Goal: Information Seeking & Learning: Learn about a topic

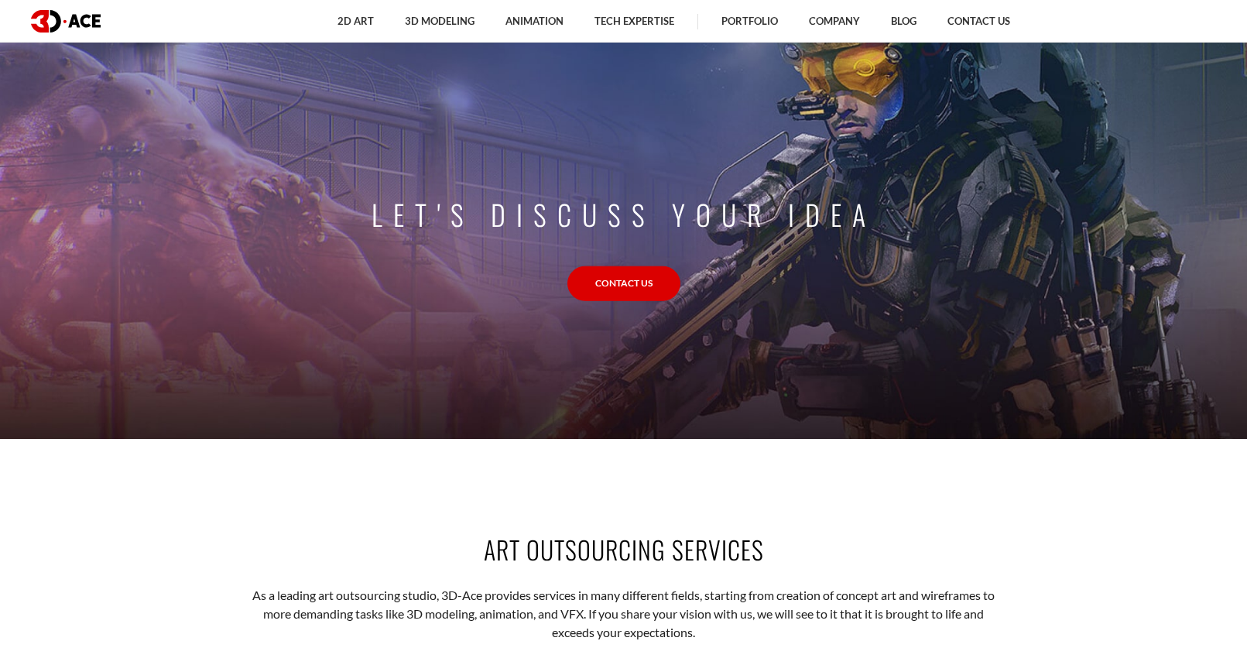
scroll to position [1161, 0]
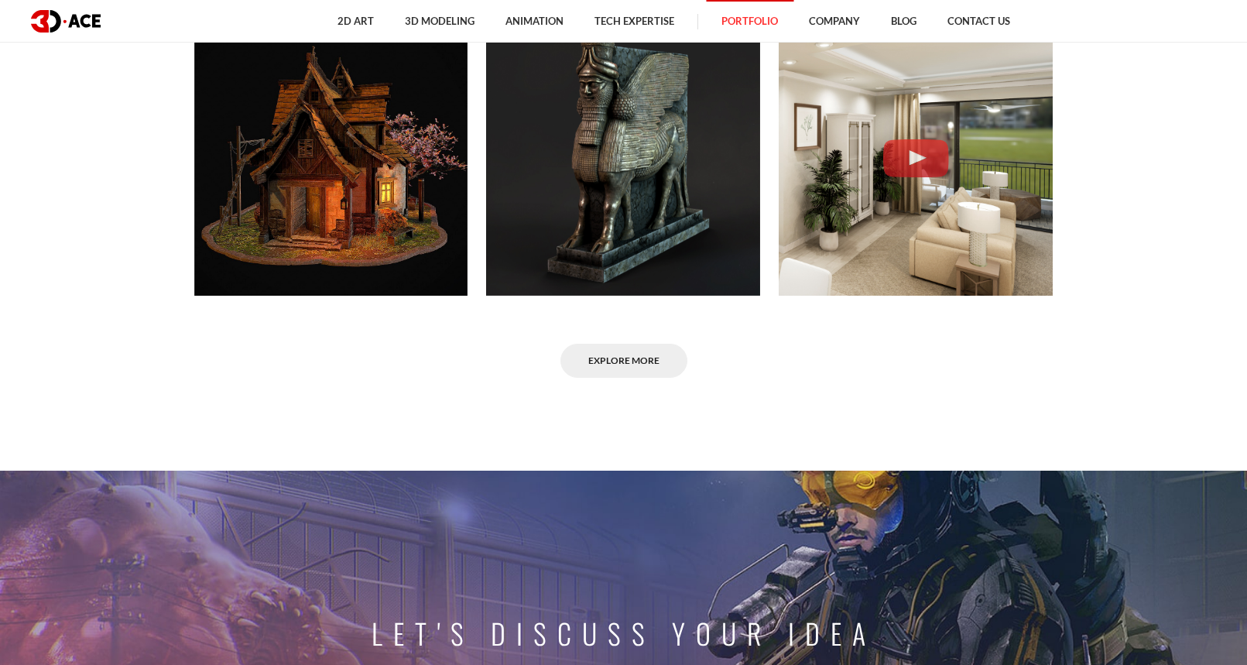
click at [768, 22] on link "Portfolio" at bounding box center [749, 21] width 87 height 43
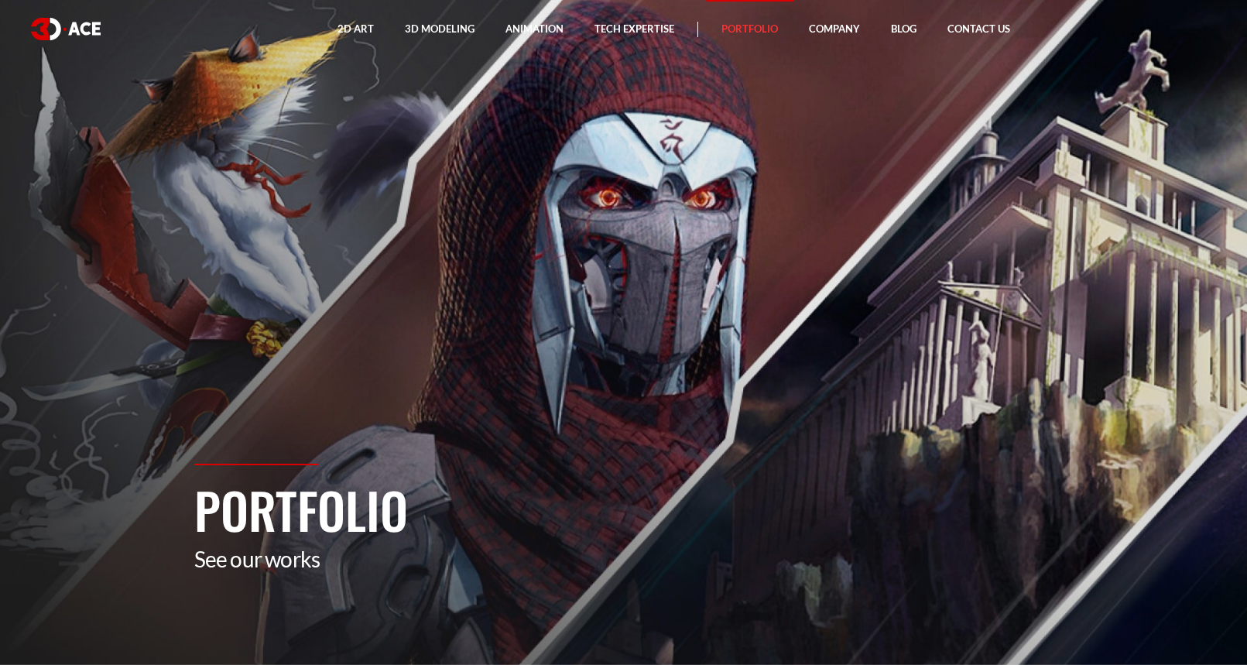
click at [1034, 310] on section "Portfolio See our works" at bounding box center [623, 332] width 1247 height 665
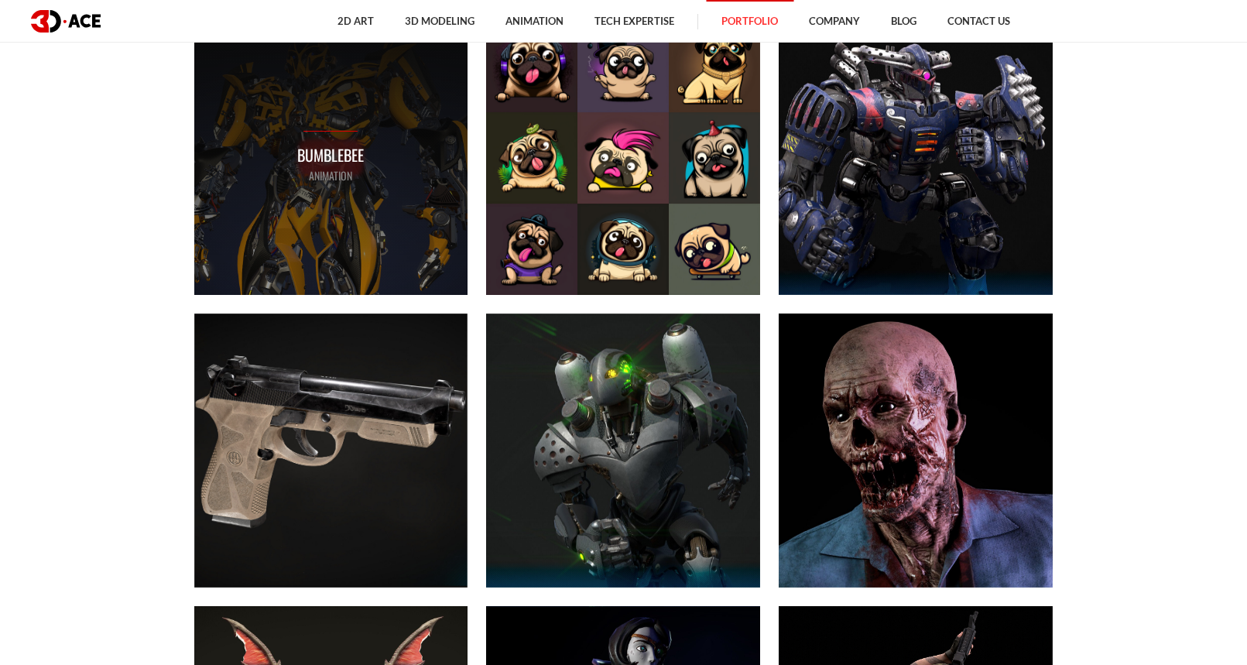
scroll to position [929, 0]
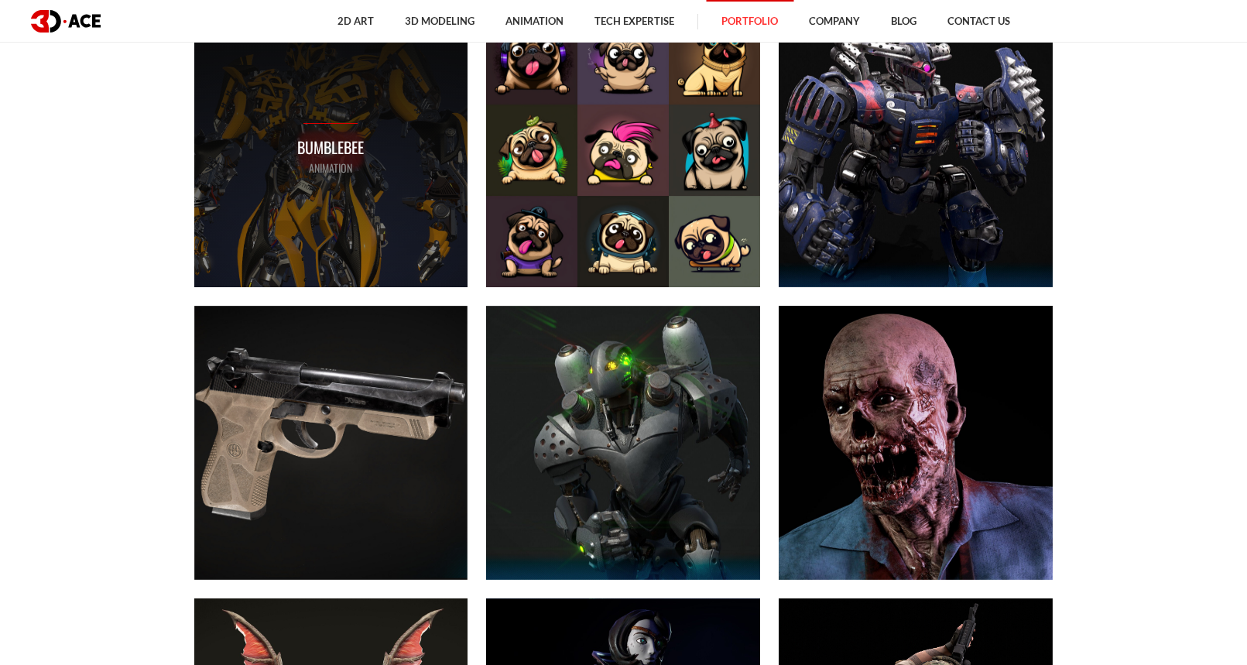
click at [325, 197] on div "Bumblebee ANIMATION" at bounding box center [331, 150] width 274 height 274
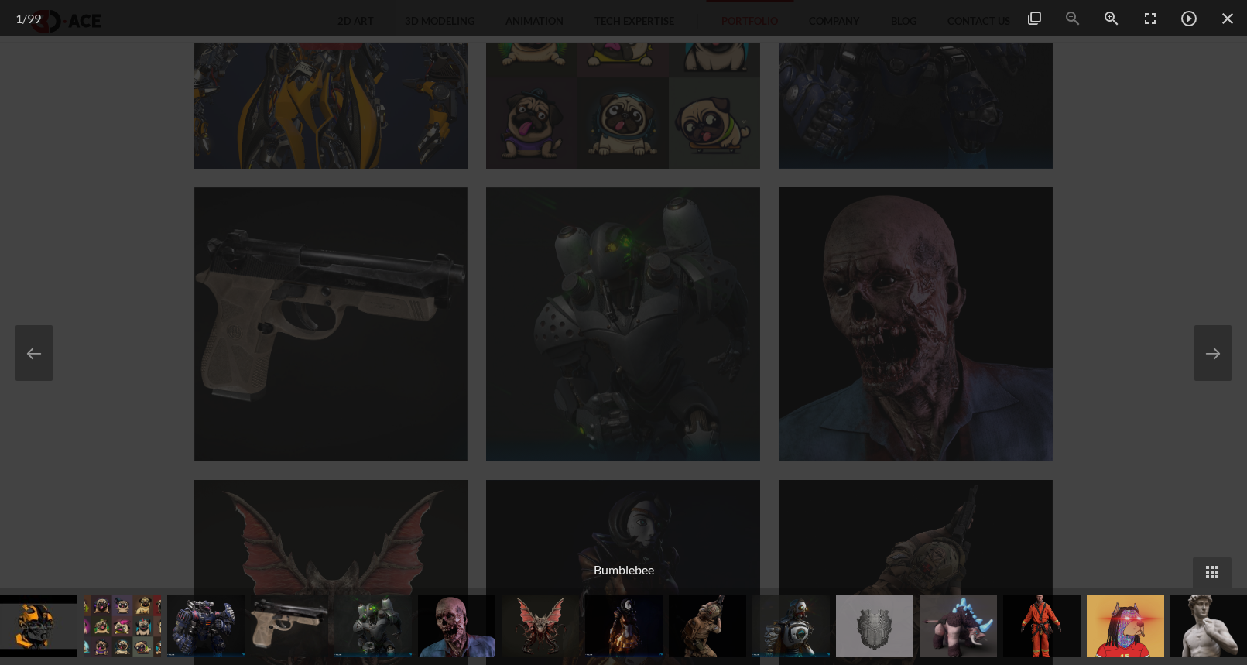
scroll to position [1161, 0]
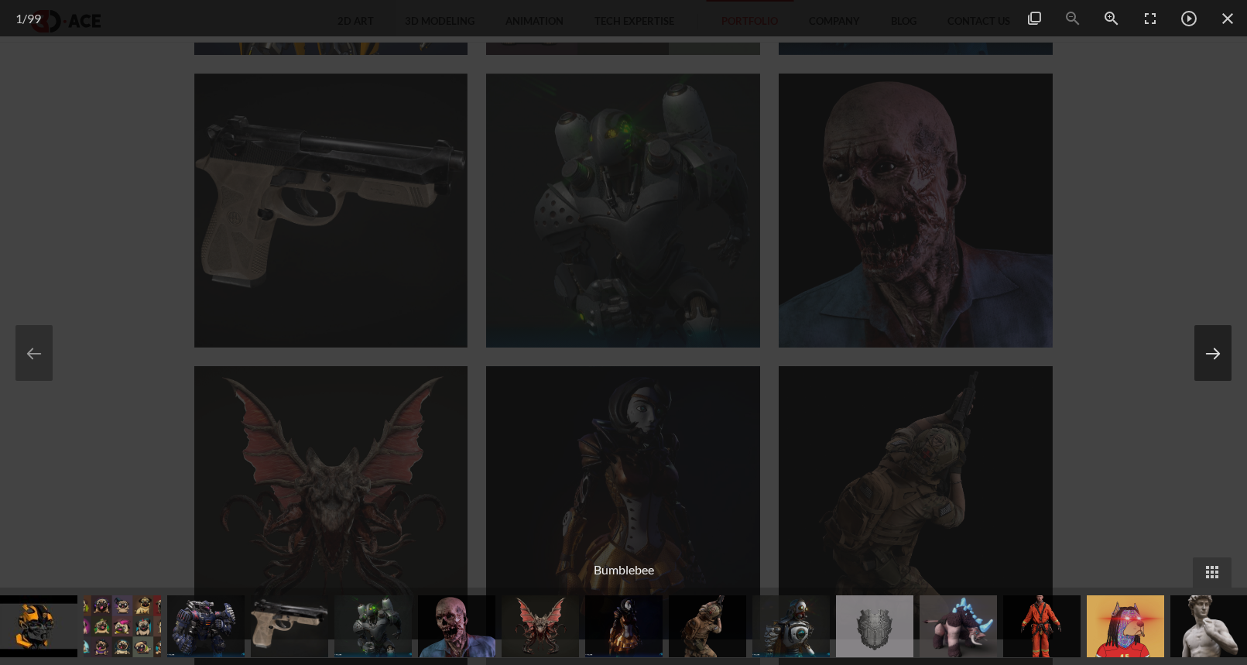
click at [1218, 357] on button at bounding box center [1212, 353] width 37 height 56
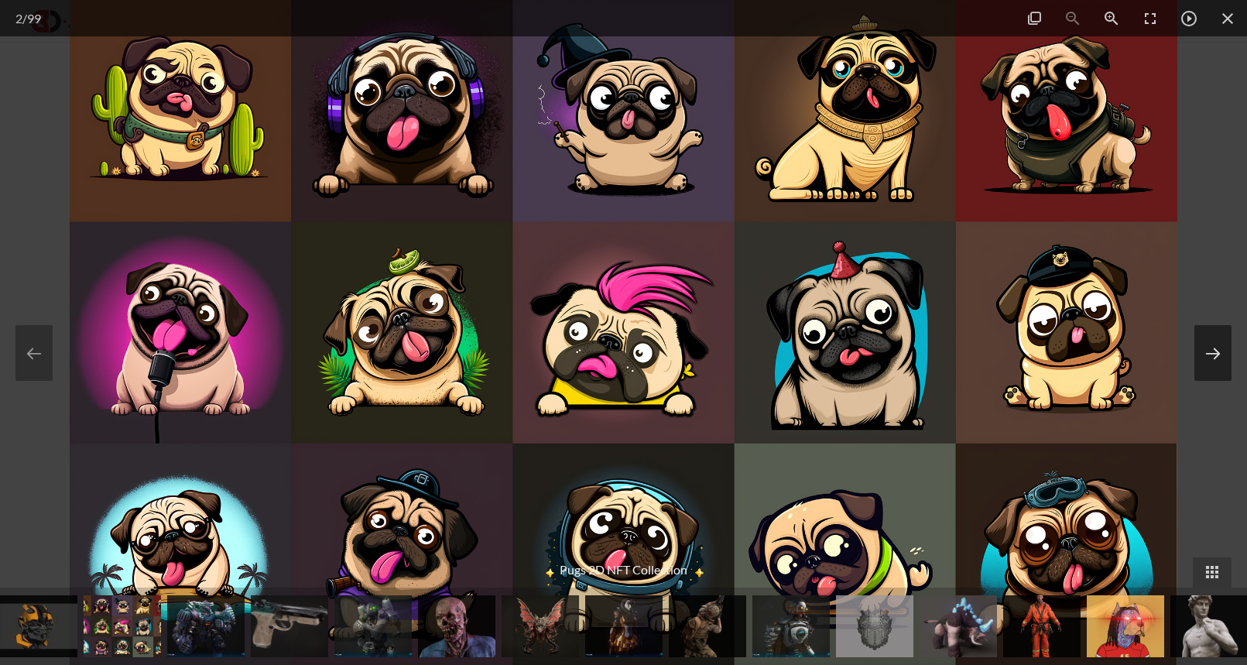
click at [1218, 357] on button at bounding box center [1212, 353] width 37 height 56
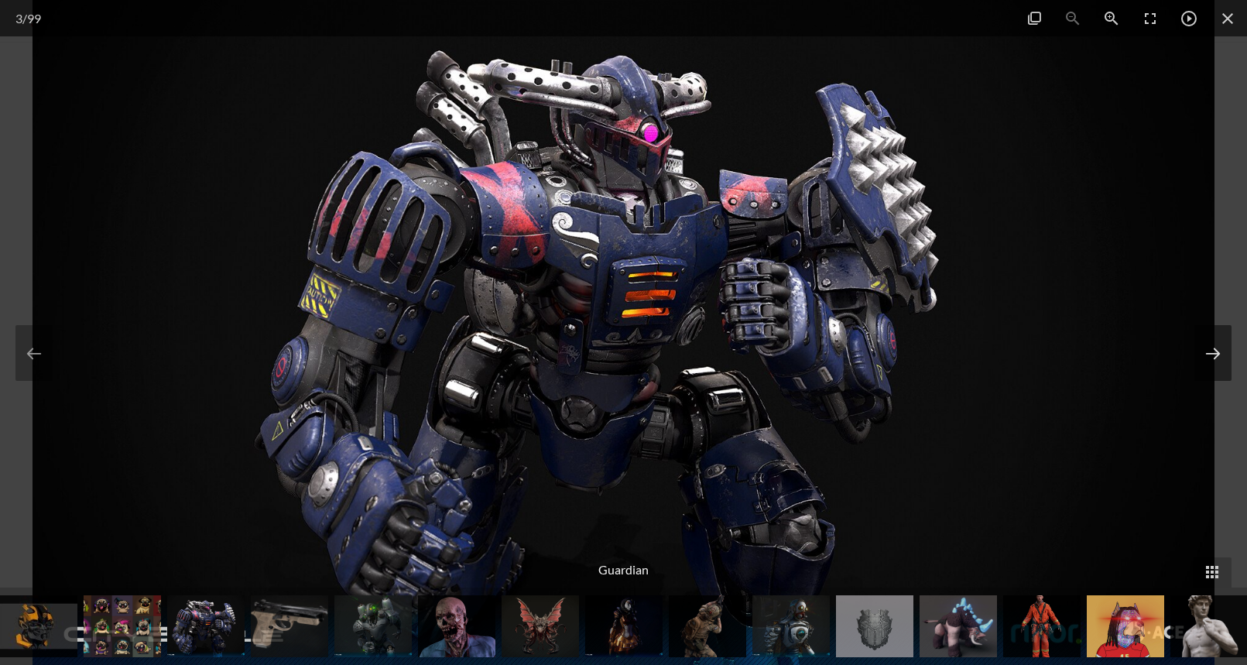
click at [1217, 357] on button at bounding box center [1212, 353] width 37 height 56
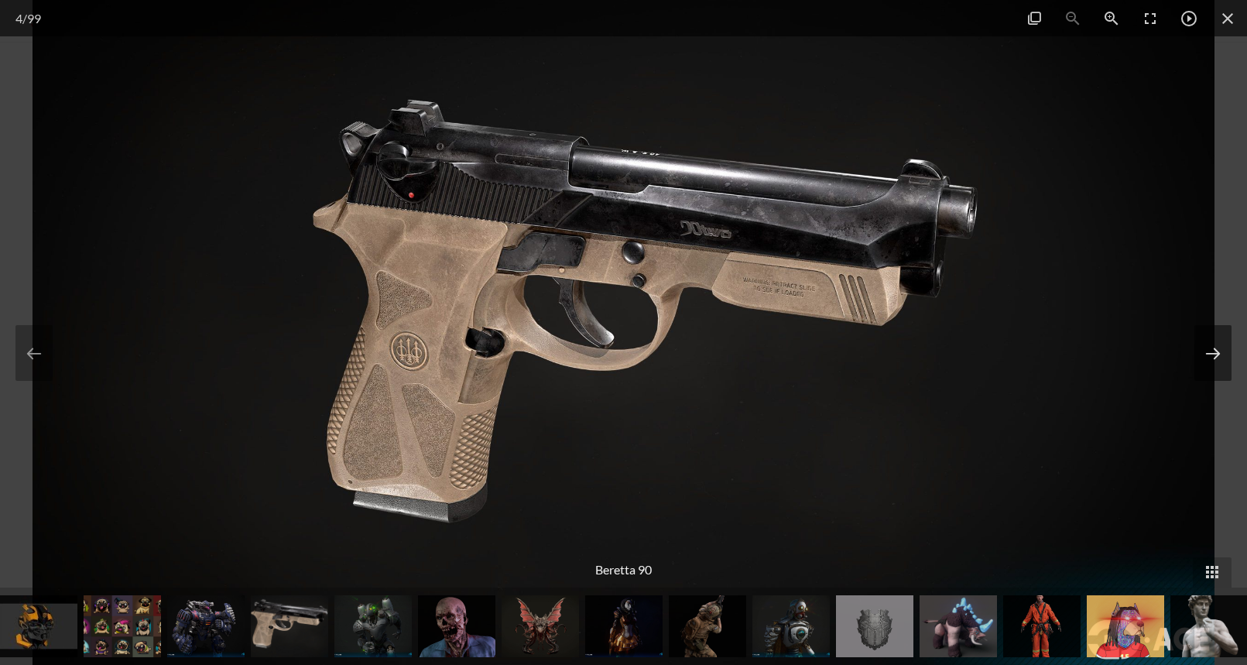
click at [1217, 357] on button at bounding box center [1212, 353] width 37 height 56
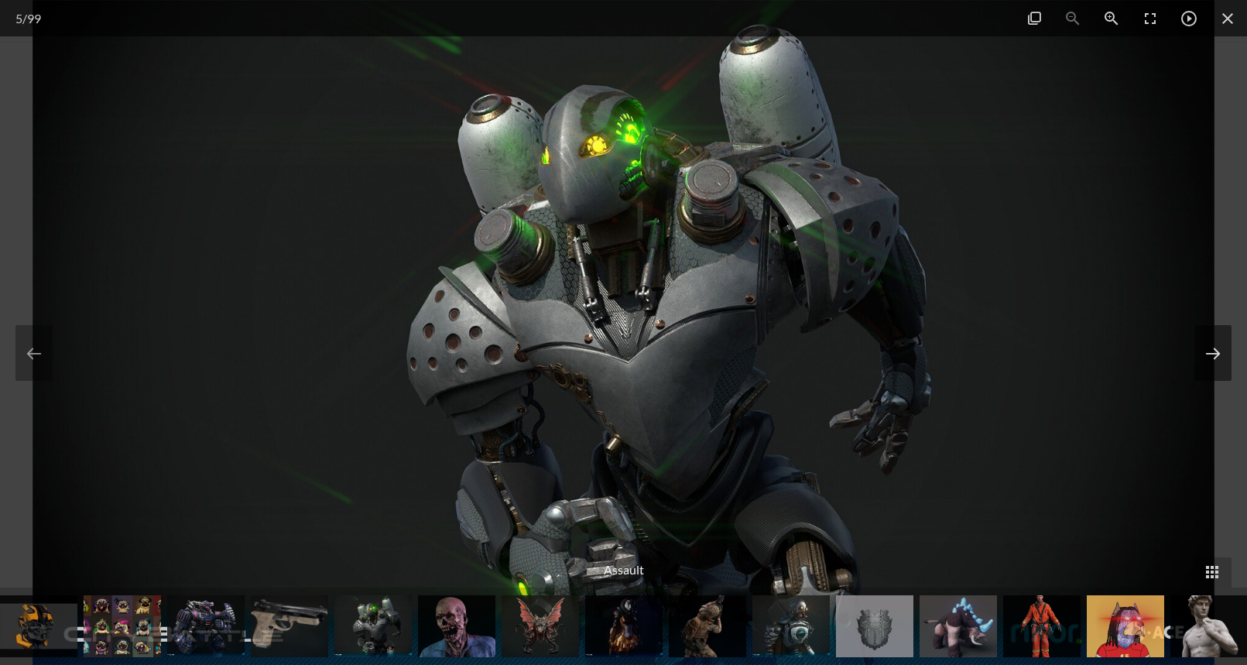
click at [1217, 357] on button at bounding box center [1212, 353] width 37 height 56
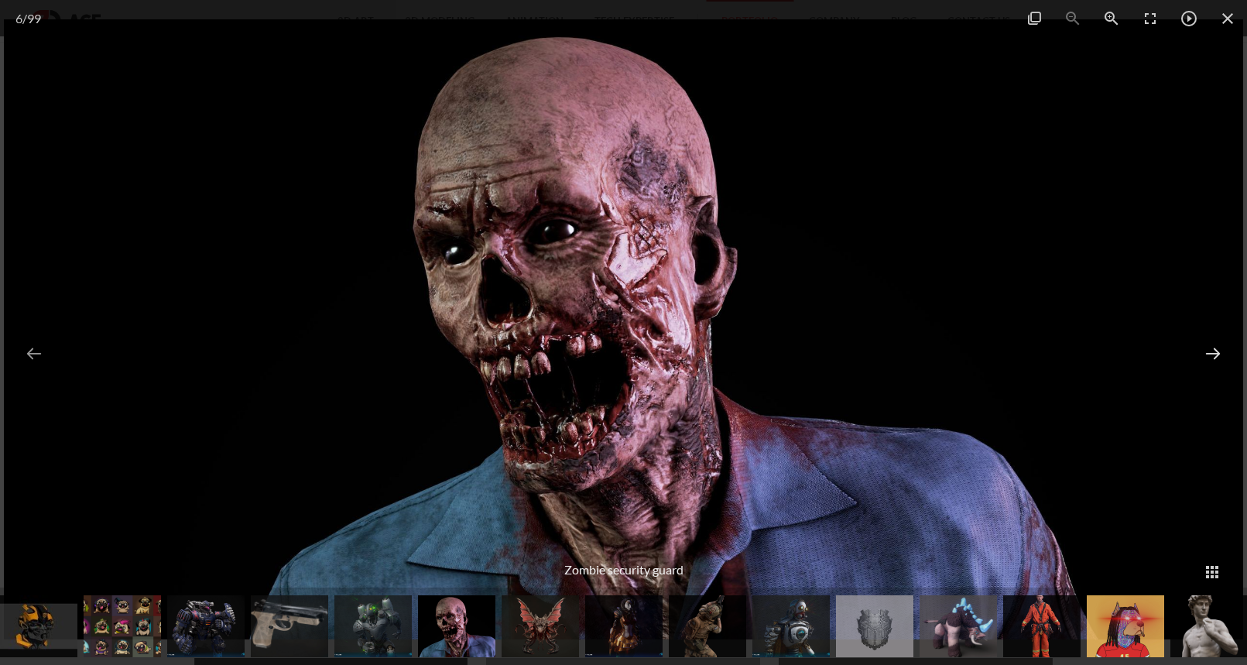
click at [1217, 357] on button at bounding box center [1212, 353] width 37 height 56
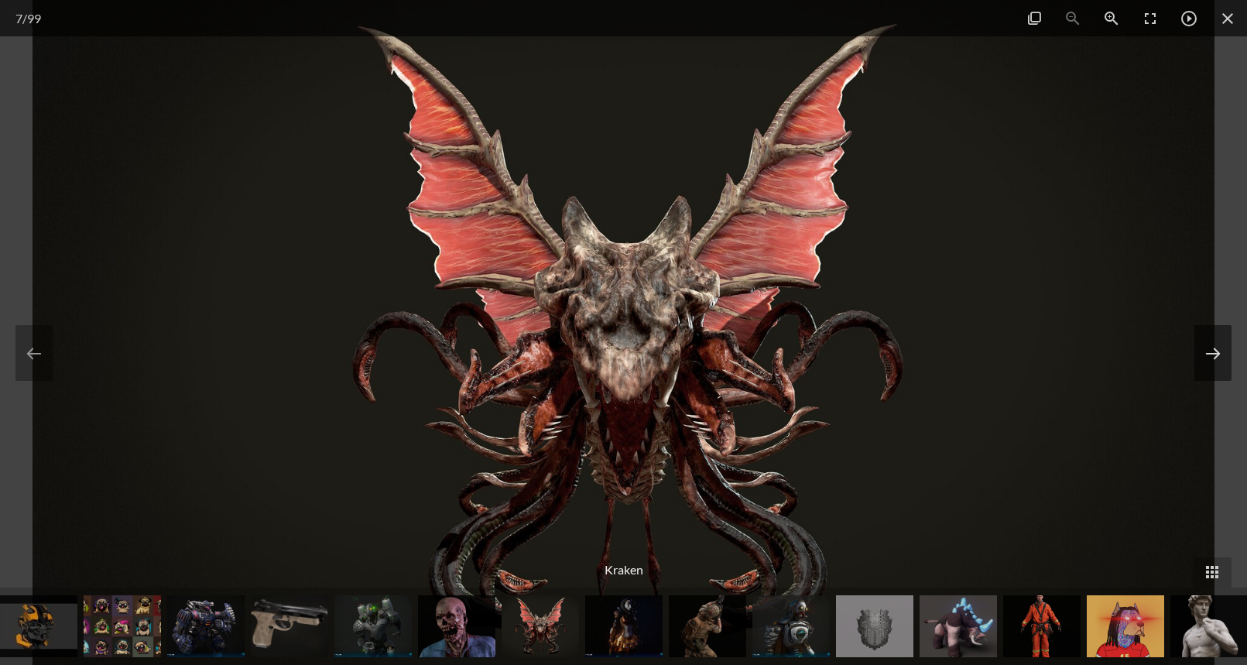
click at [1217, 357] on button at bounding box center [1212, 353] width 37 height 56
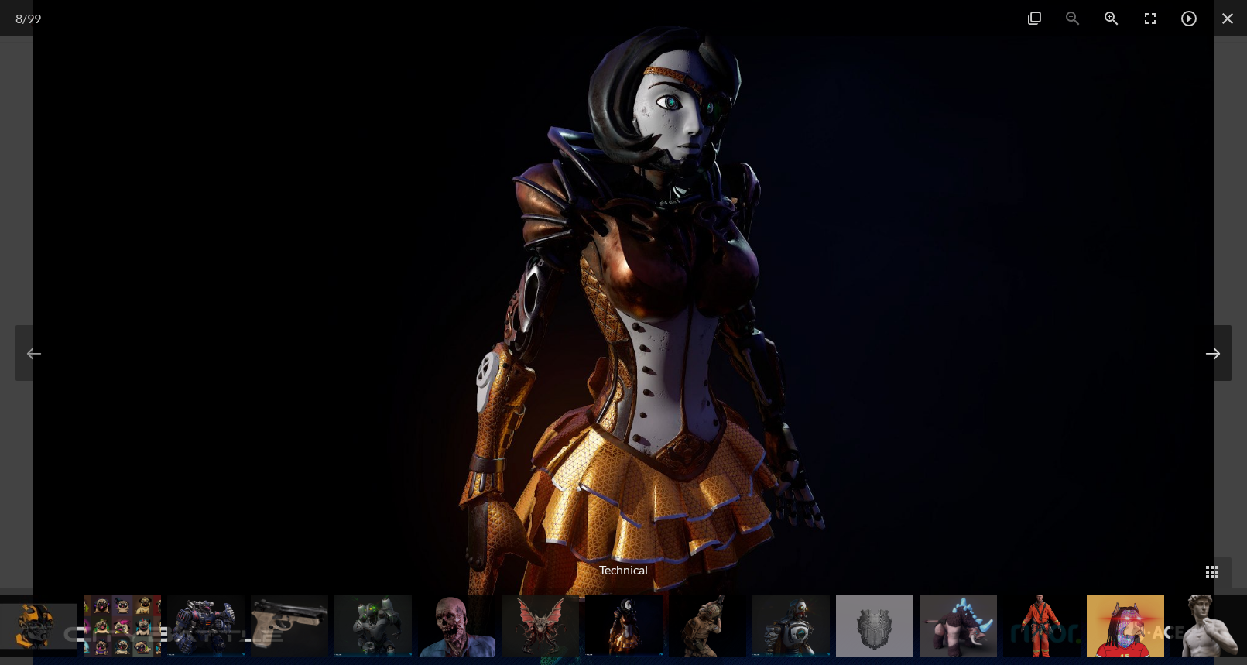
click at [1217, 357] on button at bounding box center [1212, 353] width 37 height 56
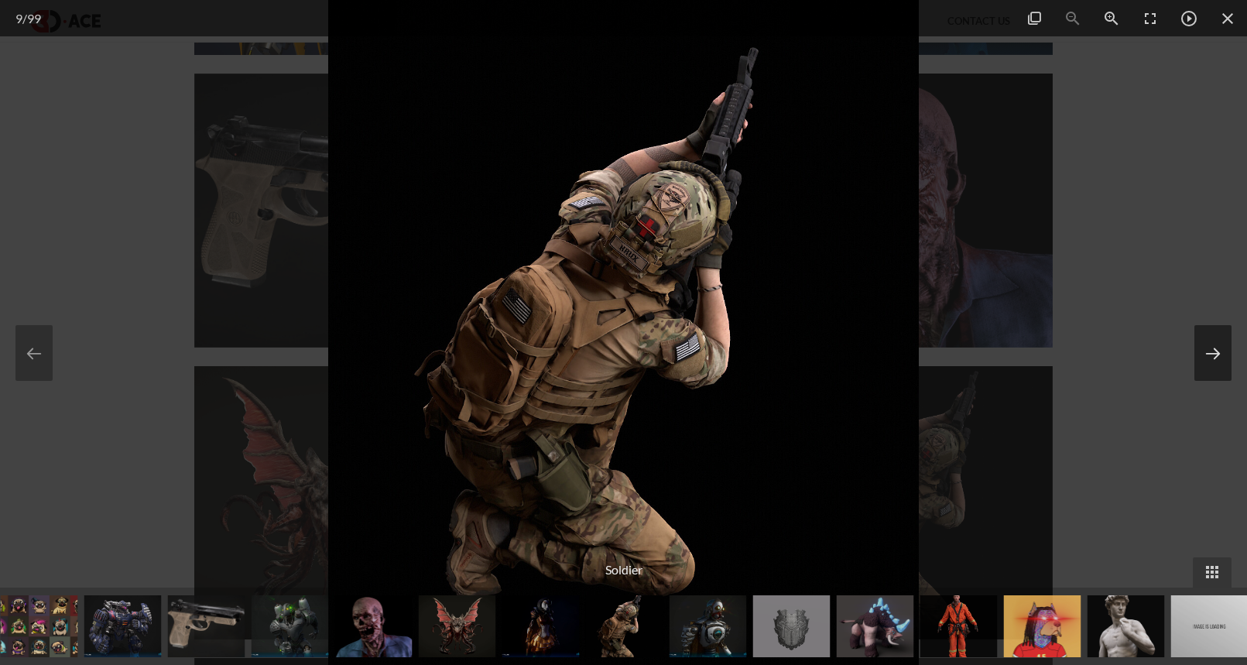
click at [1217, 357] on button at bounding box center [1212, 353] width 37 height 56
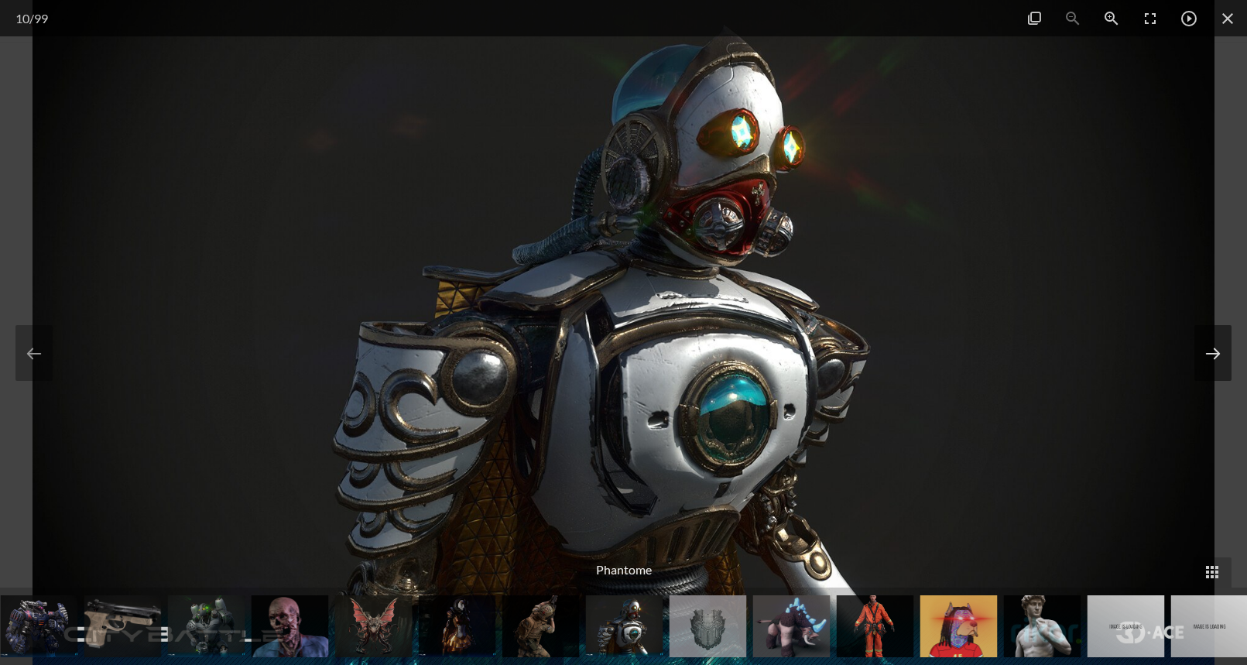
click at [1217, 357] on button at bounding box center [1212, 353] width 37 height 56
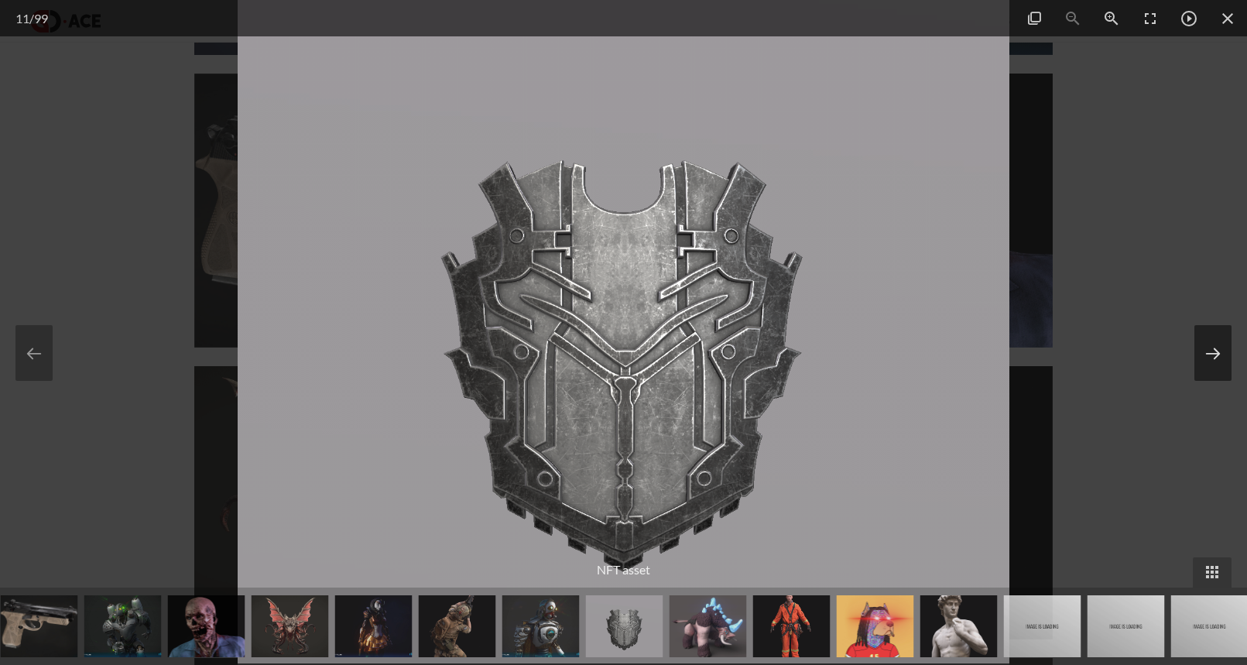
click at [1209, 354] on button at bounding box center [1212, 353] width 37 height 56
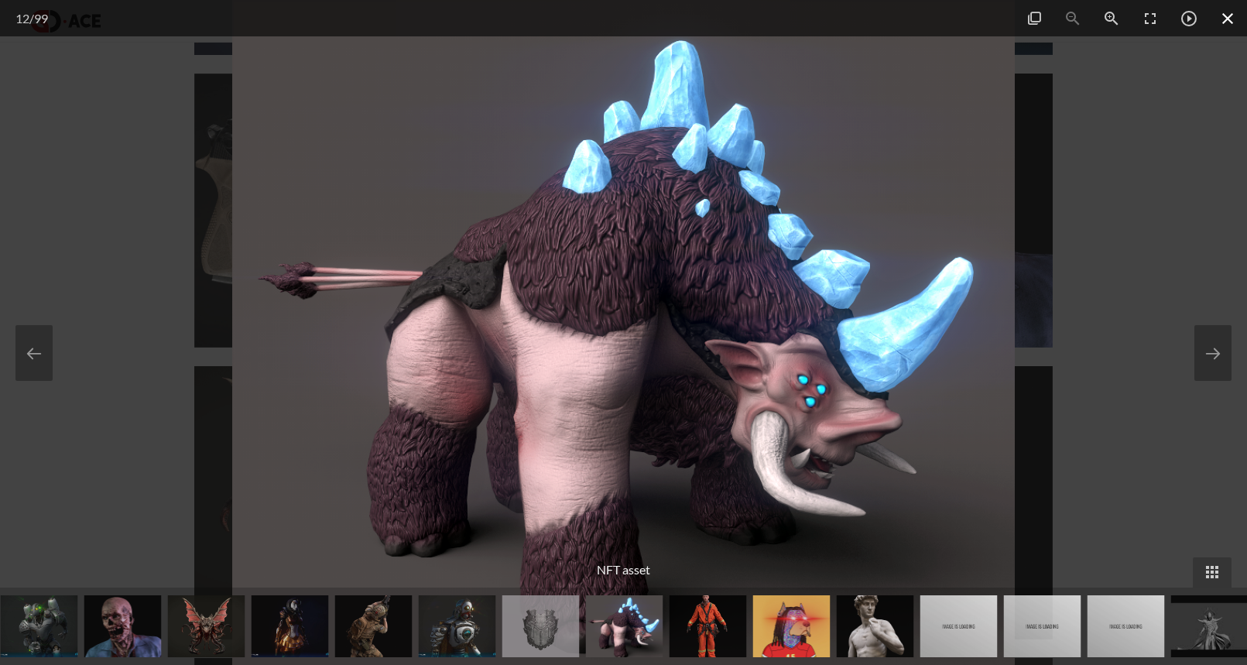
click at [1229, 20] on span at bounding box center [1227, 18] width 39 height 36
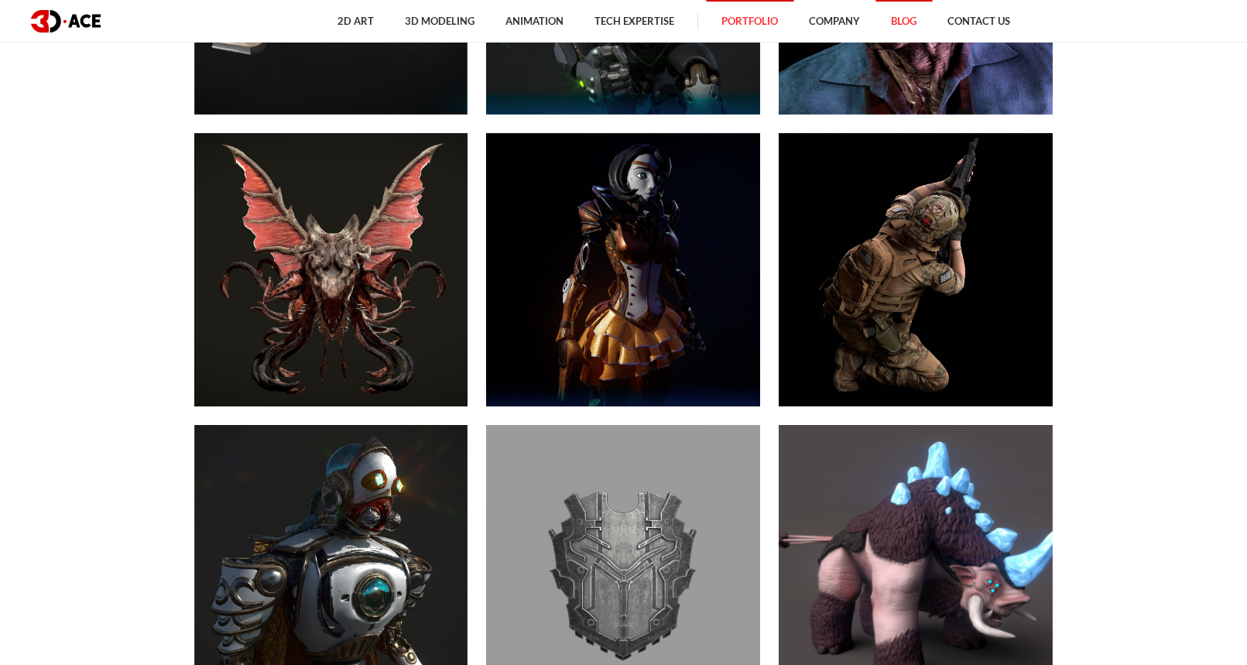
scroll to position [1393, 0]
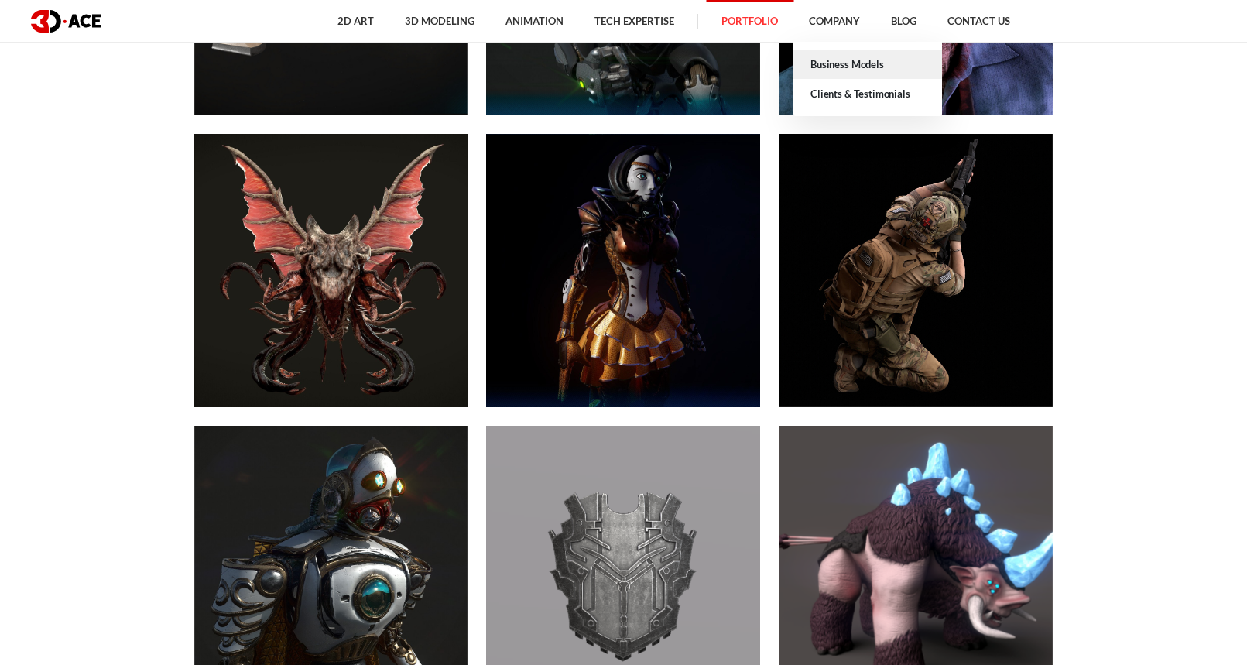
click at [845, 63] on link "Business Models" at bounding box center [867, 64] width 149 height 29
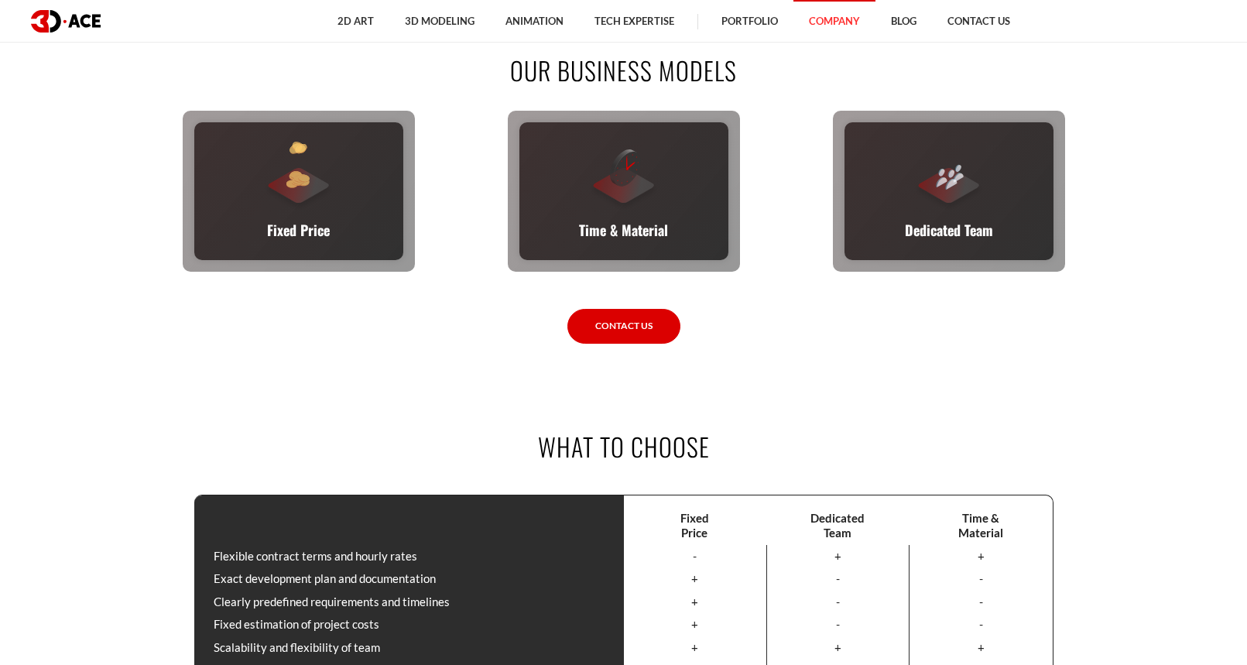
scroll to position [697, 0]
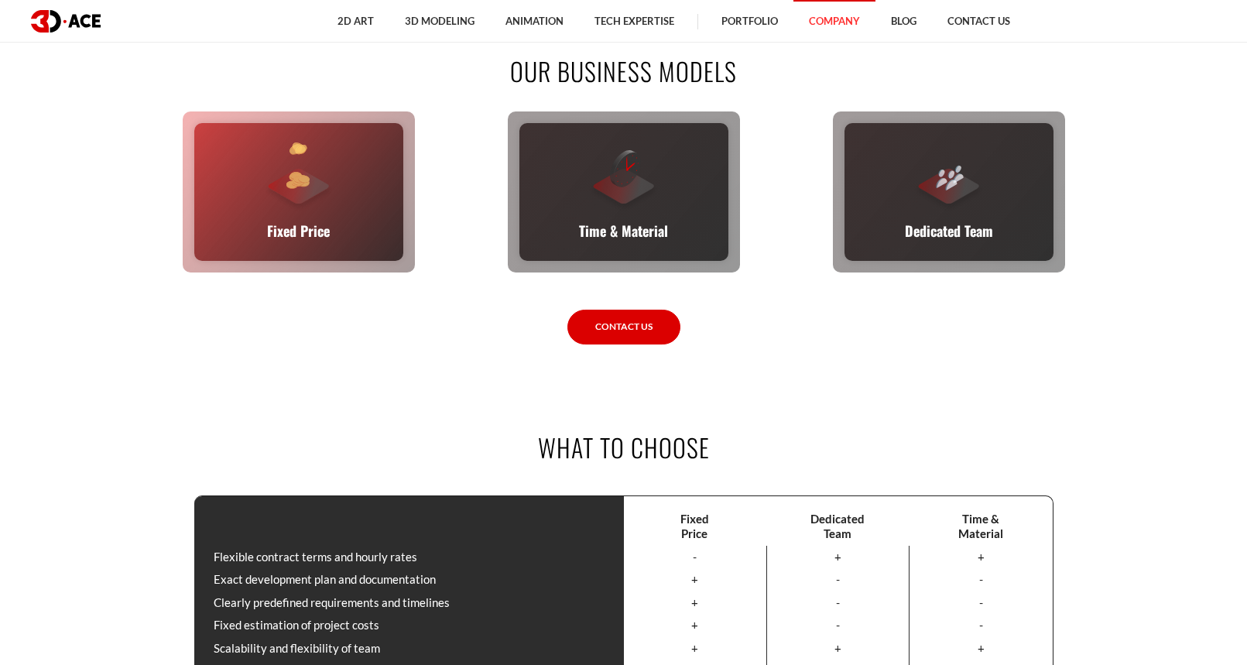
click at [259, 169] on div "Fixed Price You set the budget, we stick to it. The full scope, requirements, t…" at bounding box center [298, 192] width 209 height 138
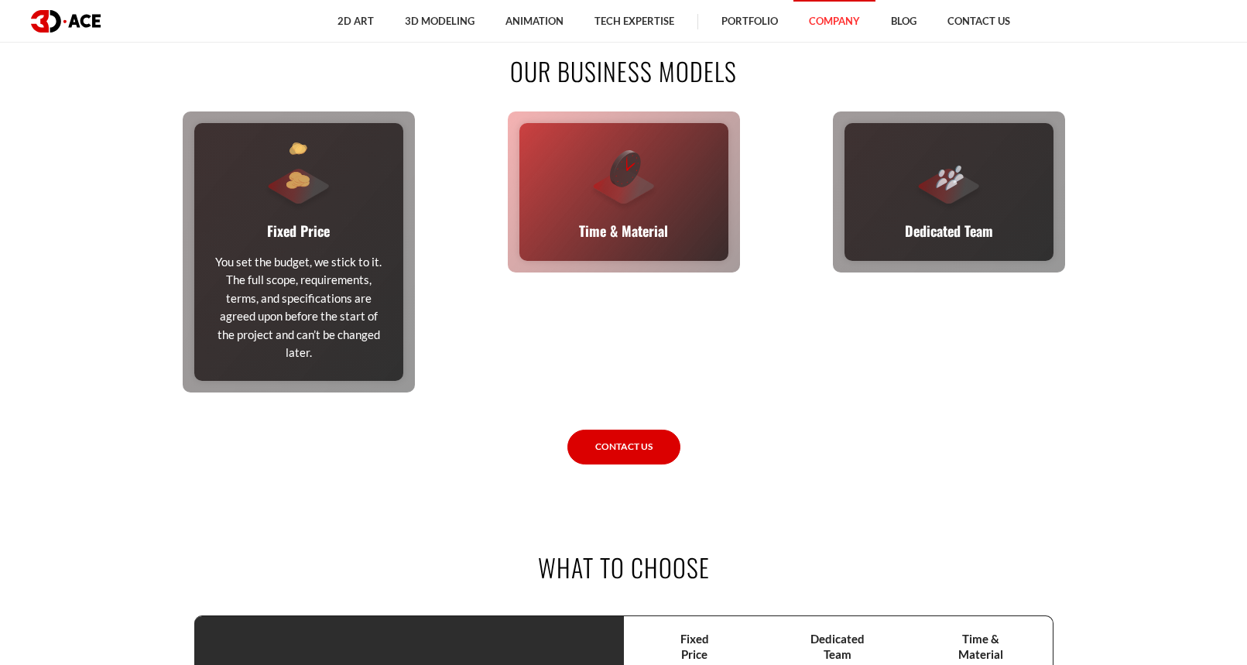
click at [597, 215] on div "Time & Material This flexible model calculates cost based on time and material …" at bounding box center [623, 192] width 209 height 138
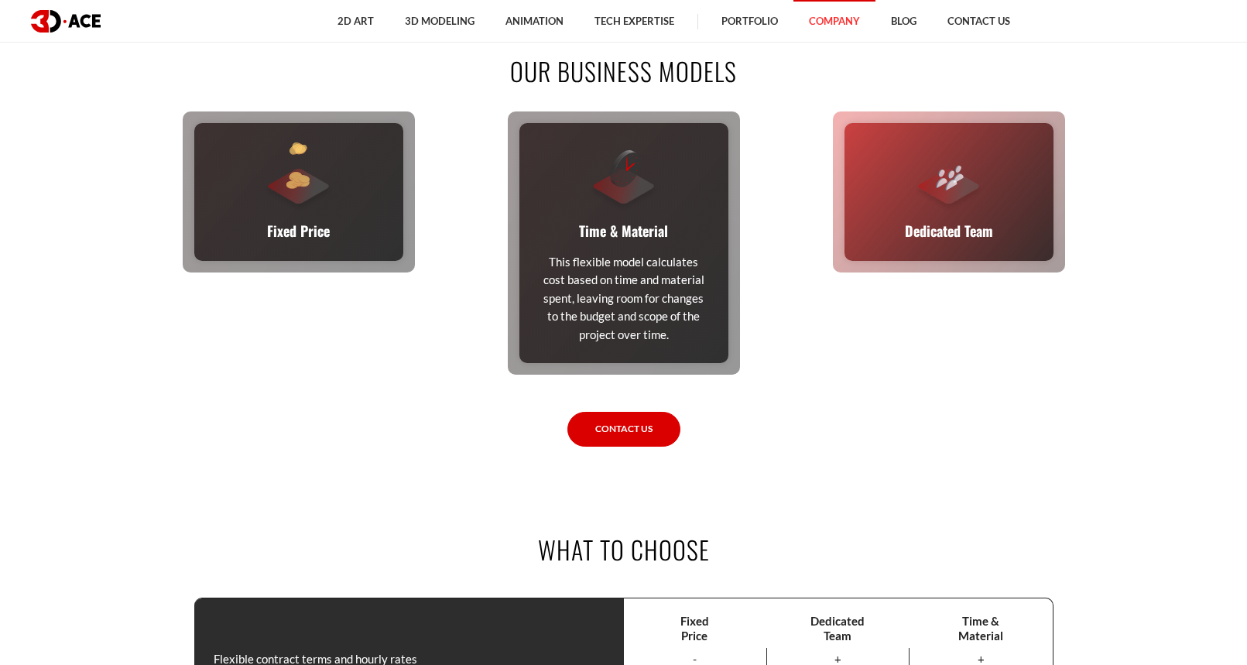
click at [940, 207] on div at bounding box center [949, 177] width 70 height 70
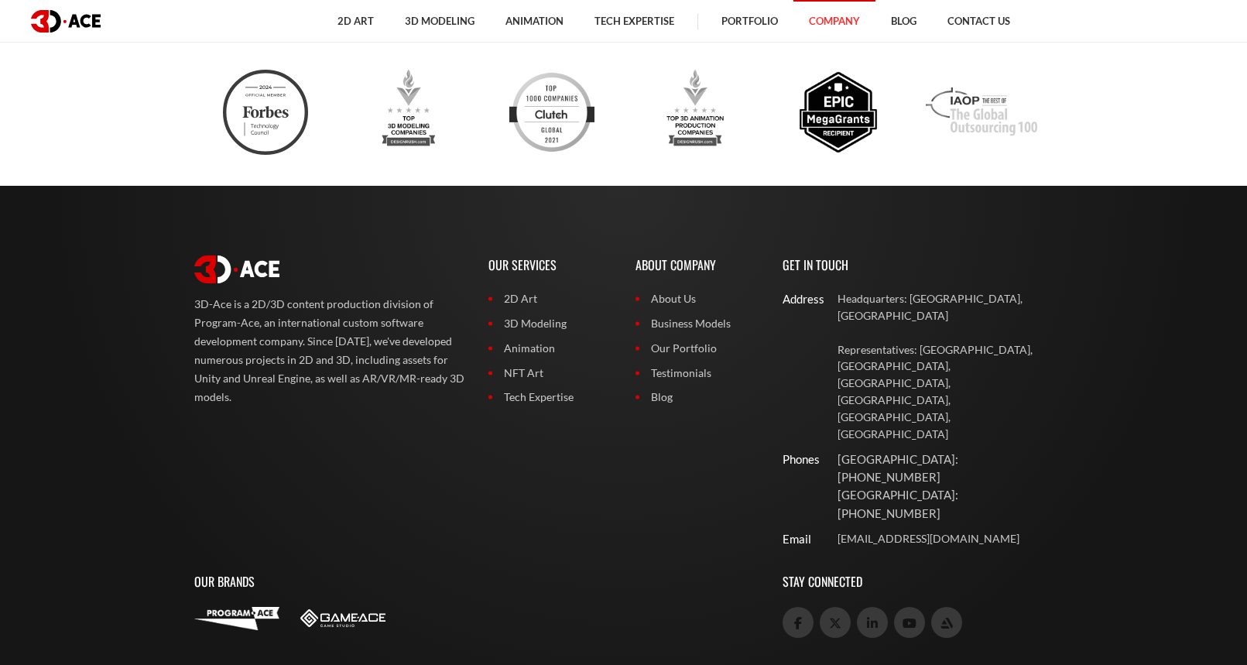
scroll to position [2570, 0]
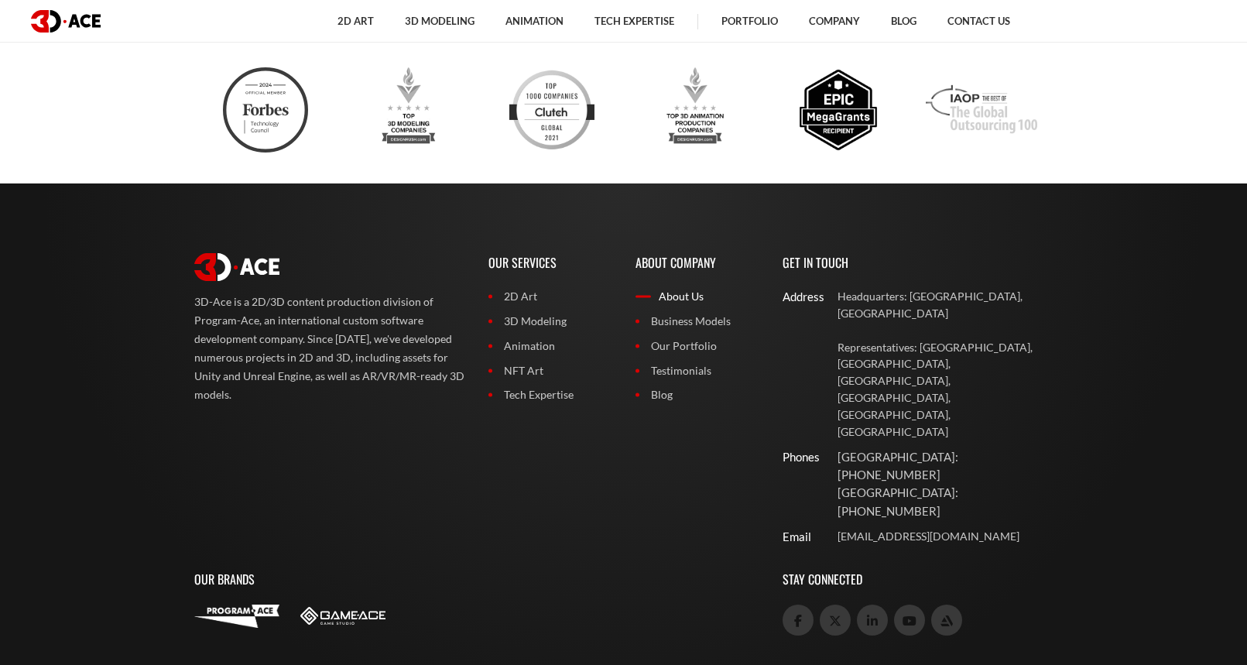
click at [673, 293] on link "About Us" at bounding box center [697, 296] width 124 height 17
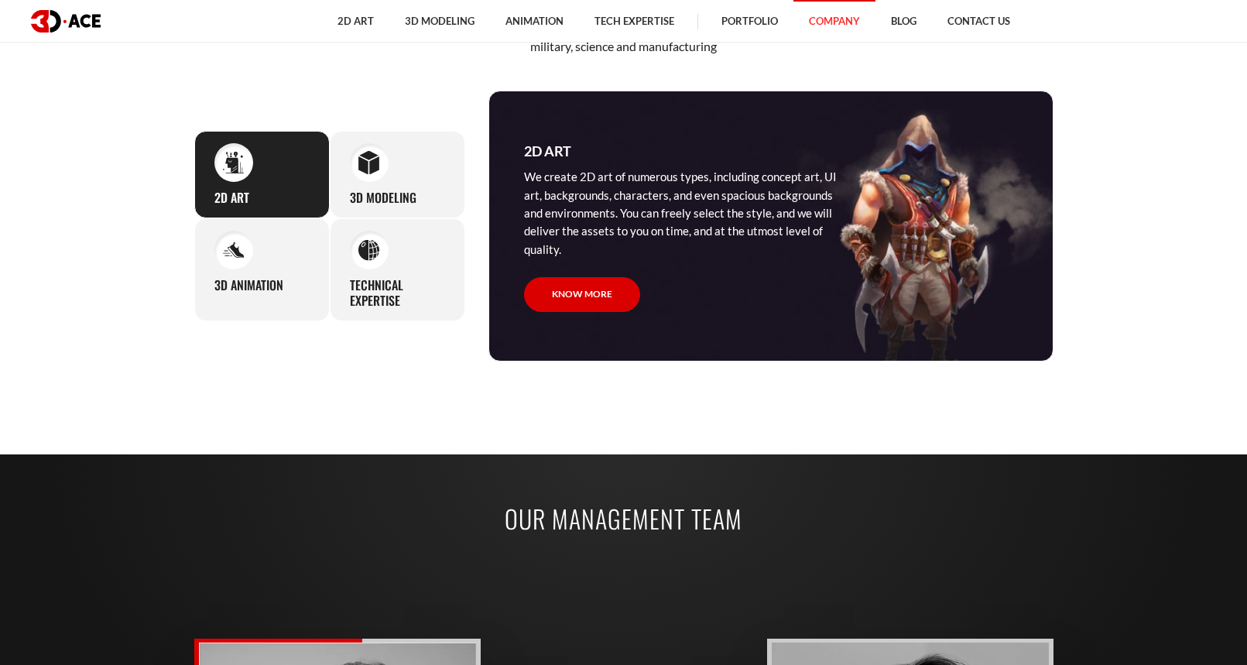
scroll to position [1393, 0]
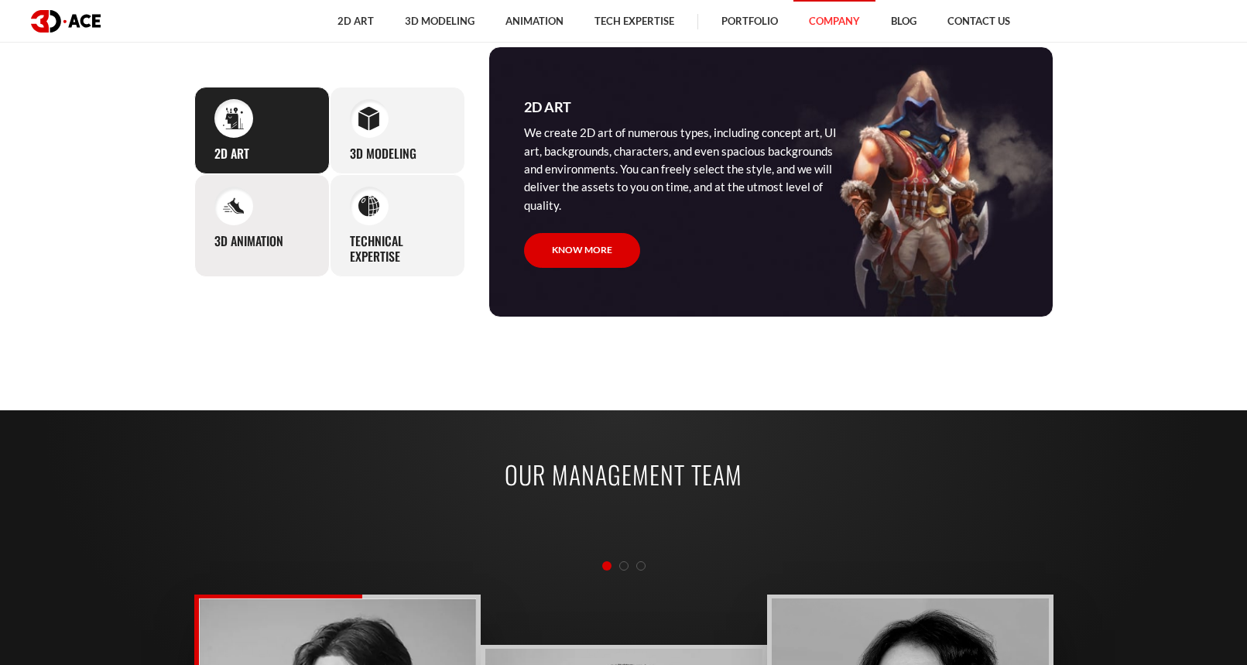
click at [252, 216] on div "3D Animation Our seamless animation clips and sequences are created based on th…" at bounding box center [261, 226] width 135 height 104
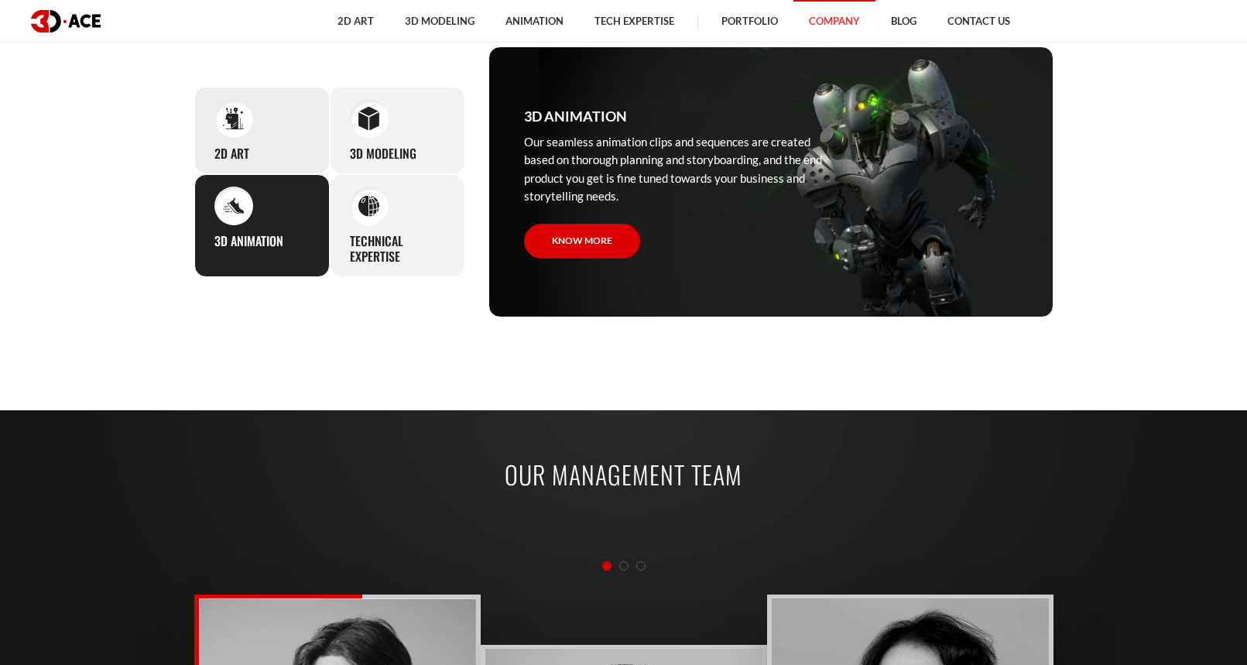
click at [245, 133] on div at bounding box center [233, 118] width 39 height 39
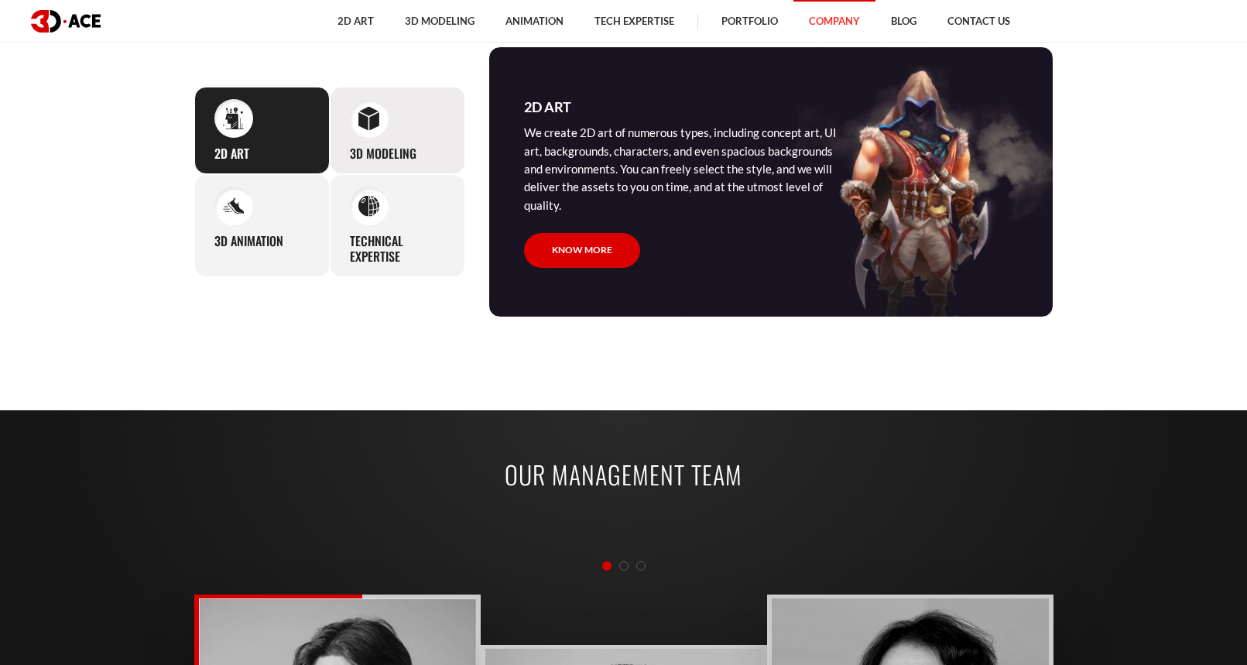
click at [372, 134] on div at bounding box center [369, 118] width 39 height 39
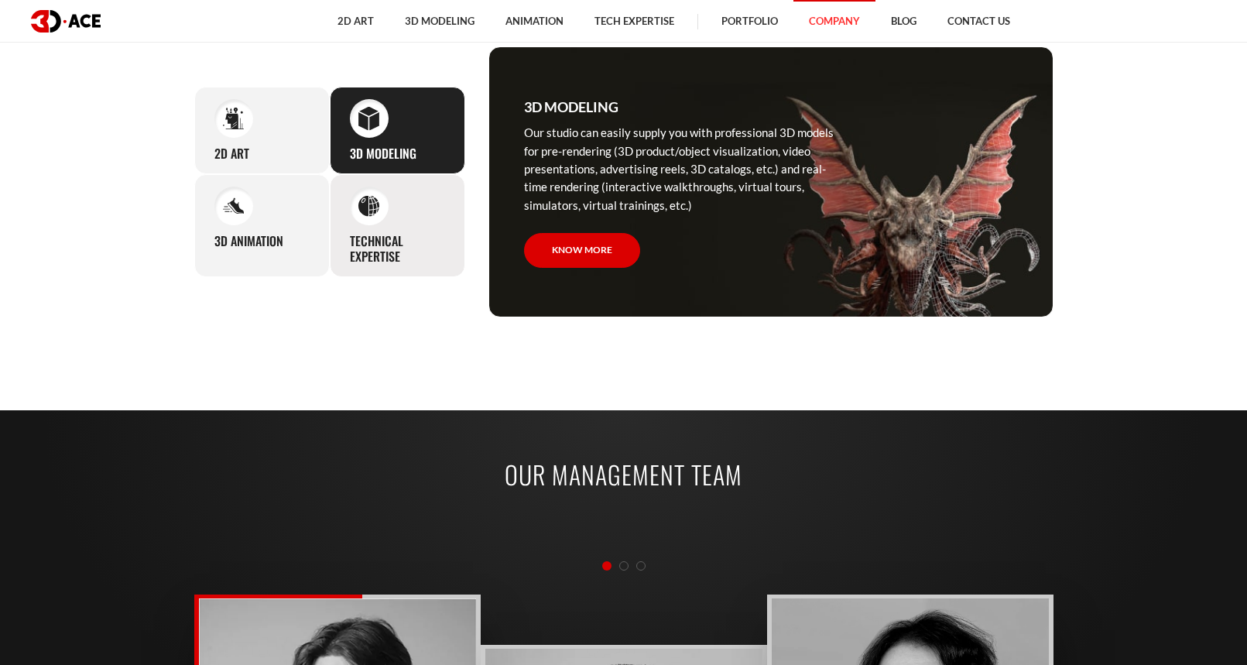
click at [369, 206] on img at bounding box center [368, 205] width 21 height 21
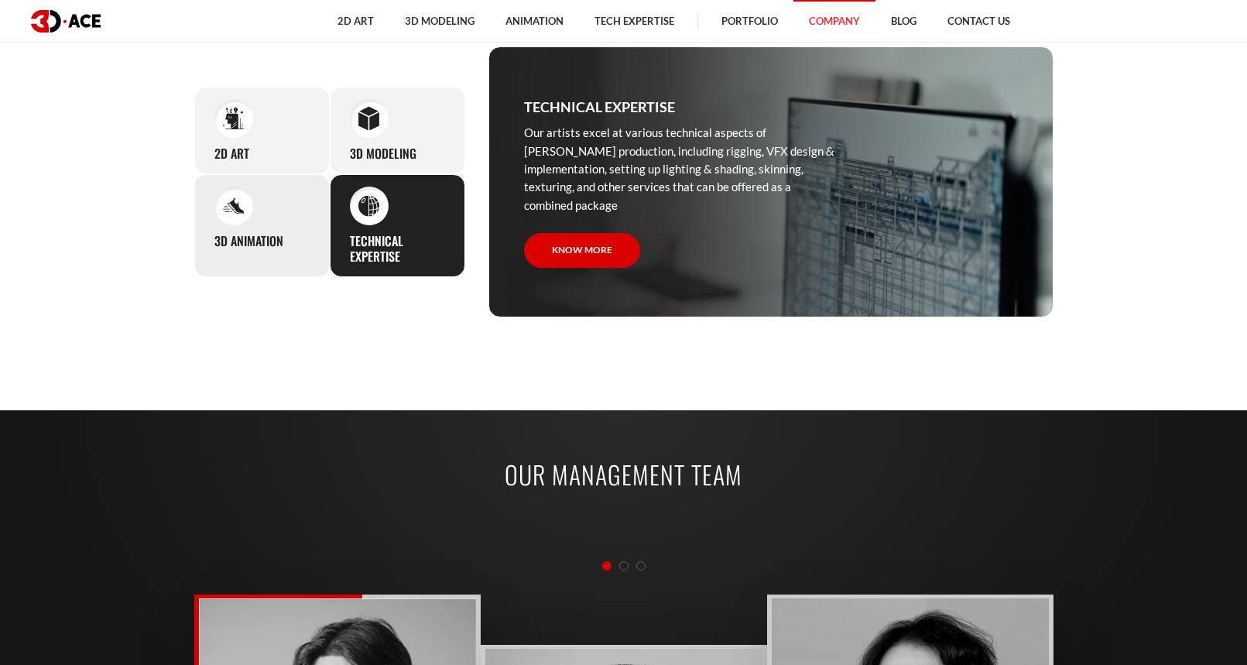
click at [288, 218] on div "3D Animation Our seamless animation clips and sequences are created based on th…" at bounding box center [261, 226] width 135 height 104
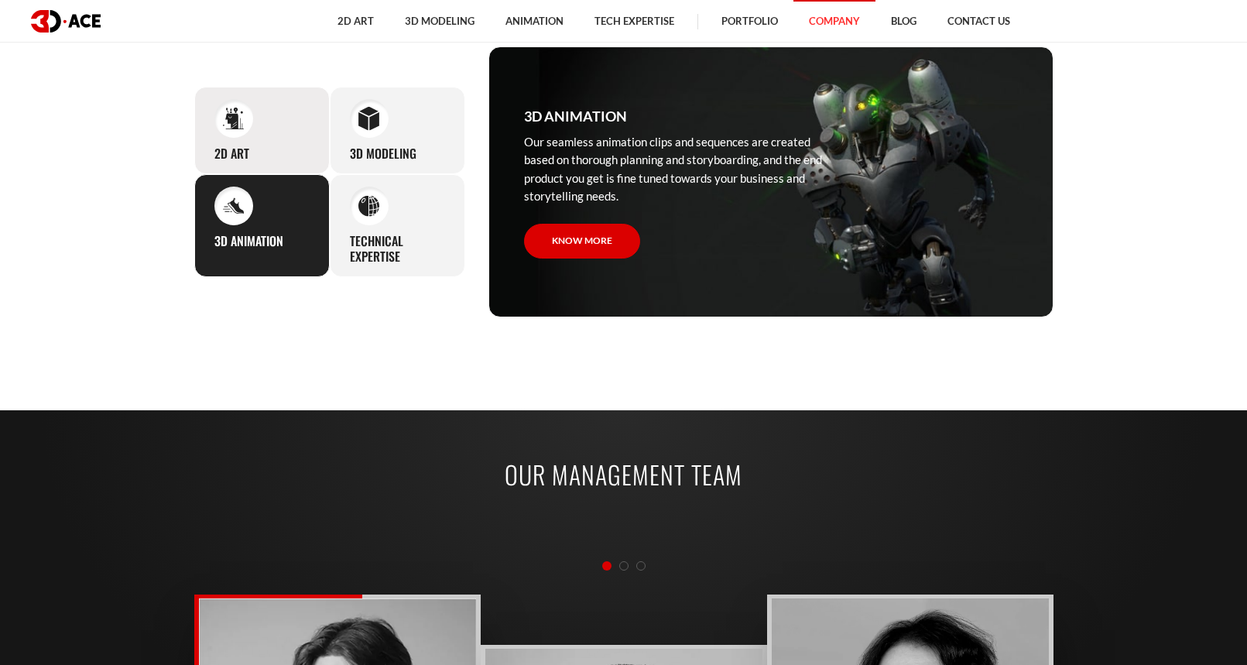
click at [263, 135] on div "2D Art We create 2D art of numerous types, including concept art, UI art, backg…" at bounding box center [261, 130] width 135 height 87
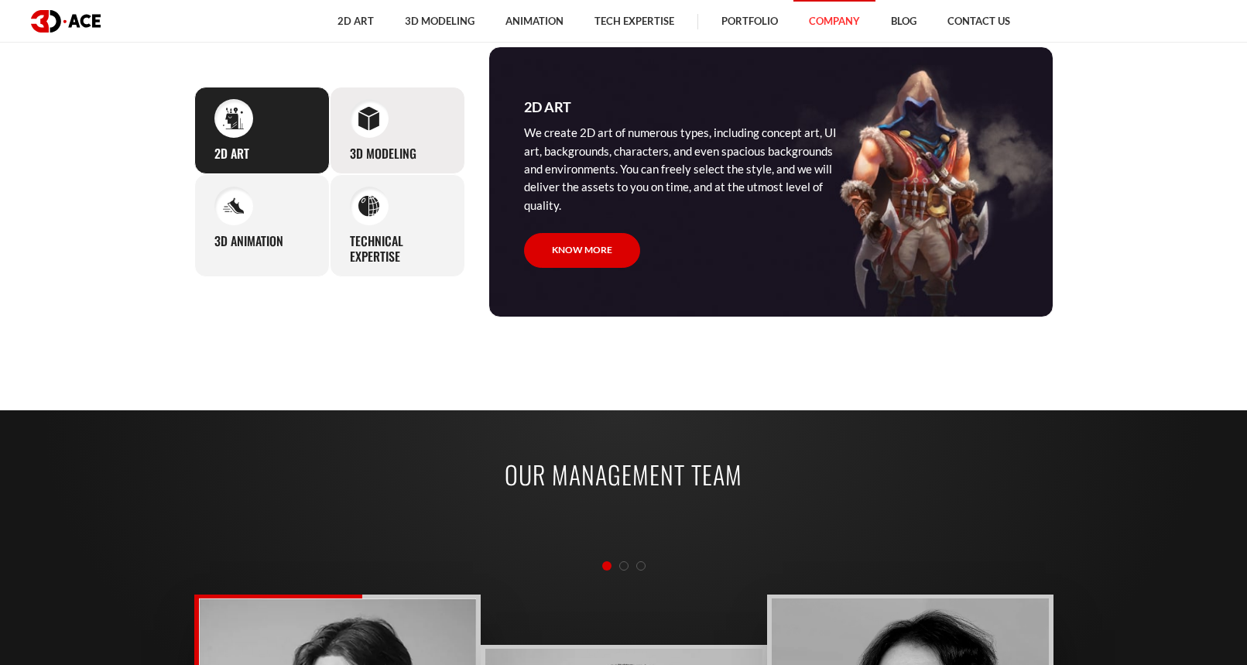
click at [368, 136] on div at bounding box center [369, 118] width 39 height 39
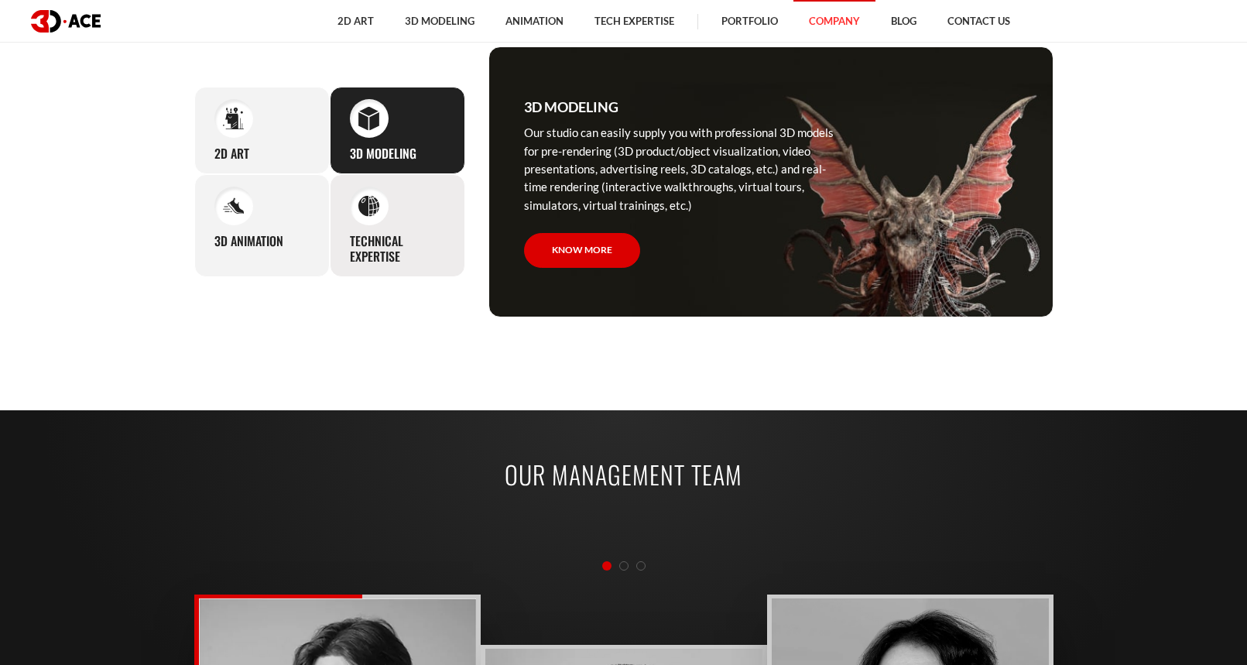
click at [379, 237] on h3 "Technical Expertise" at bounding box center [397, 249] width 95 height 33
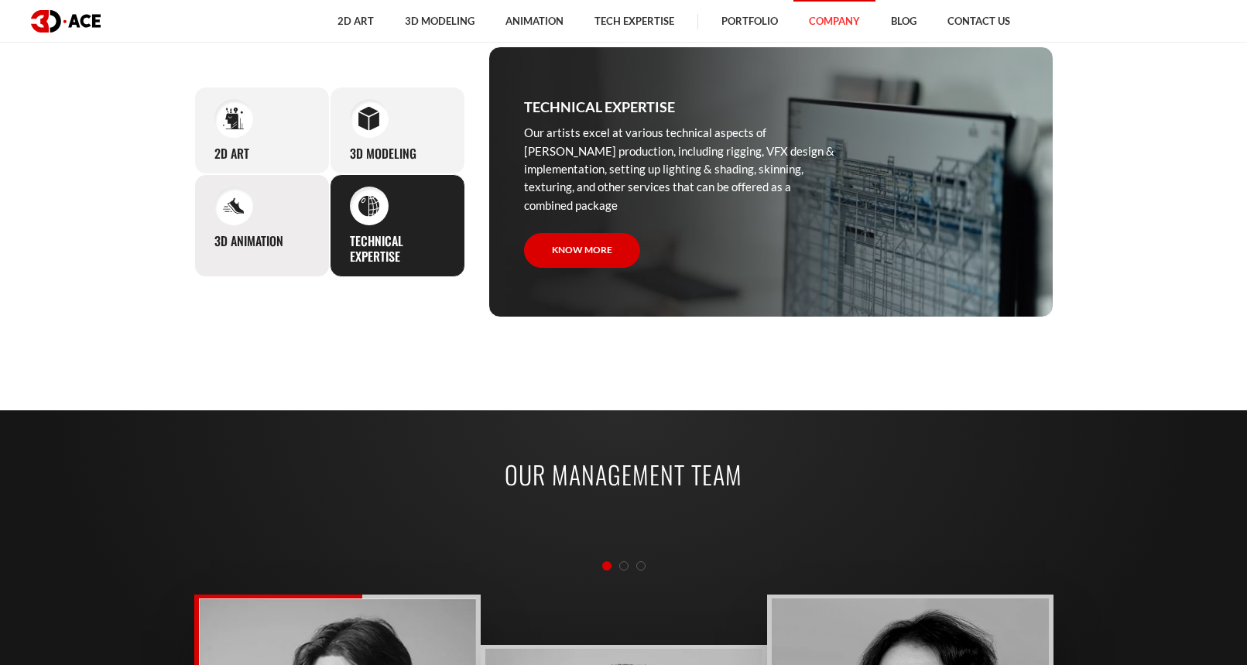
click at [272, 237] on h3 "3D Animation" at bounding box center [248, 241] width 69 height 16
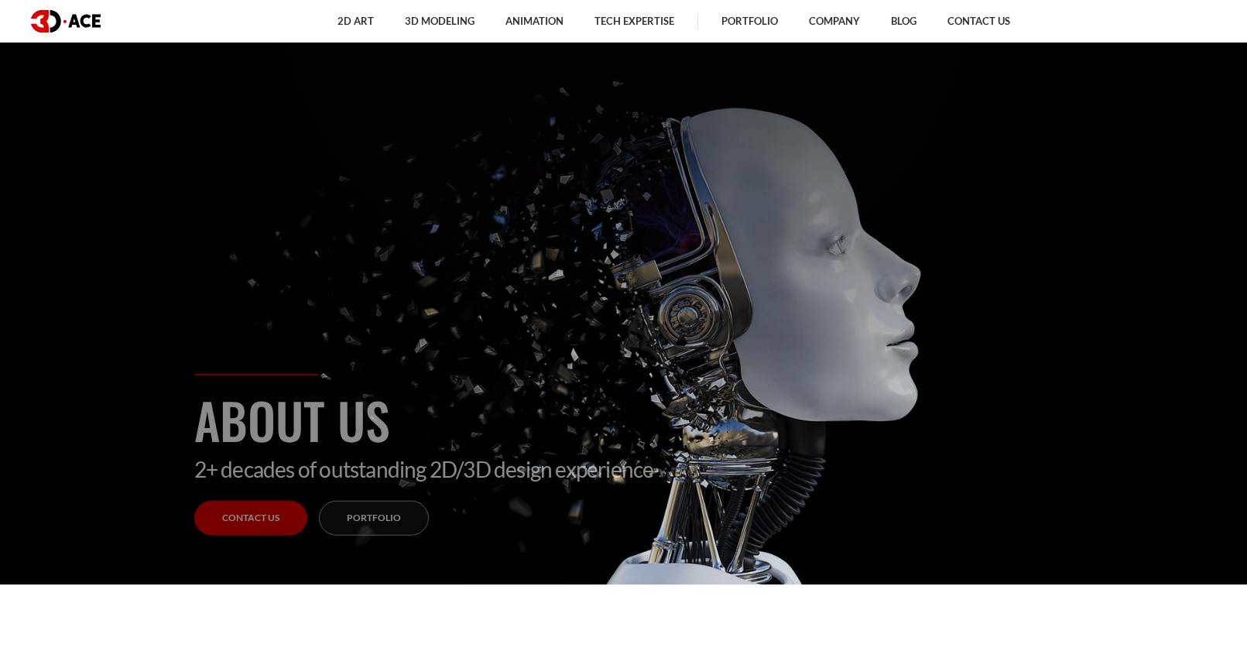
scroll to position [0, 0]
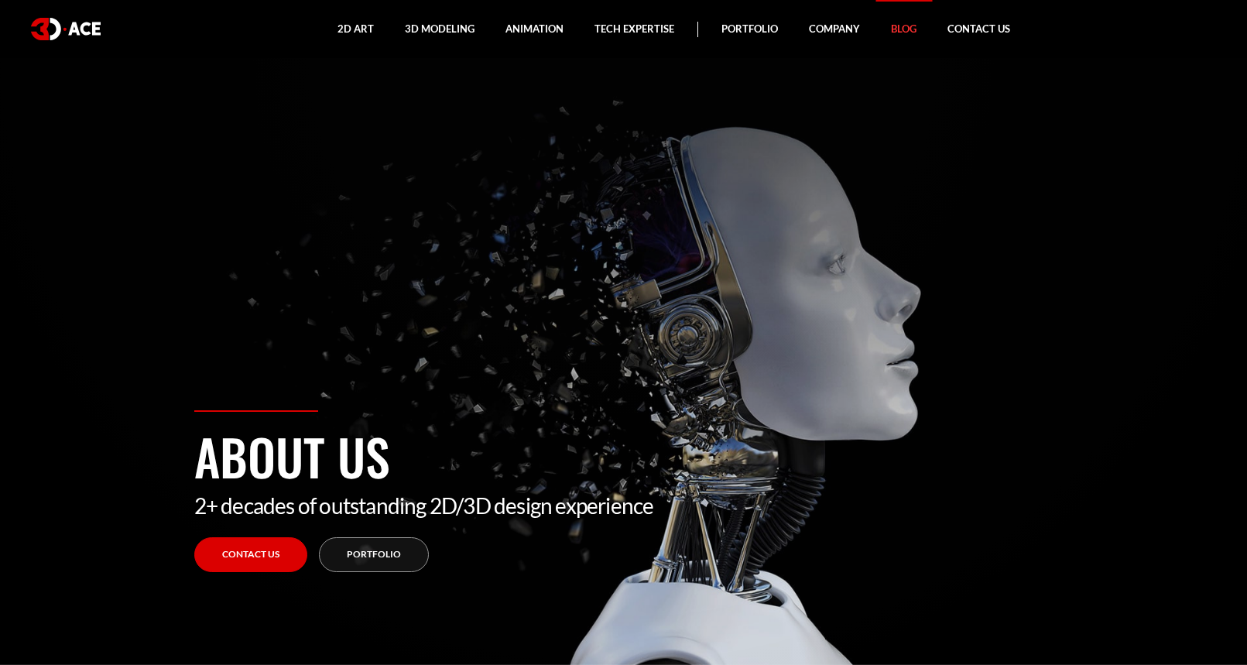
click at [914, 34] on link "Blog" at bounding box center [903, 29] width 56 height 58
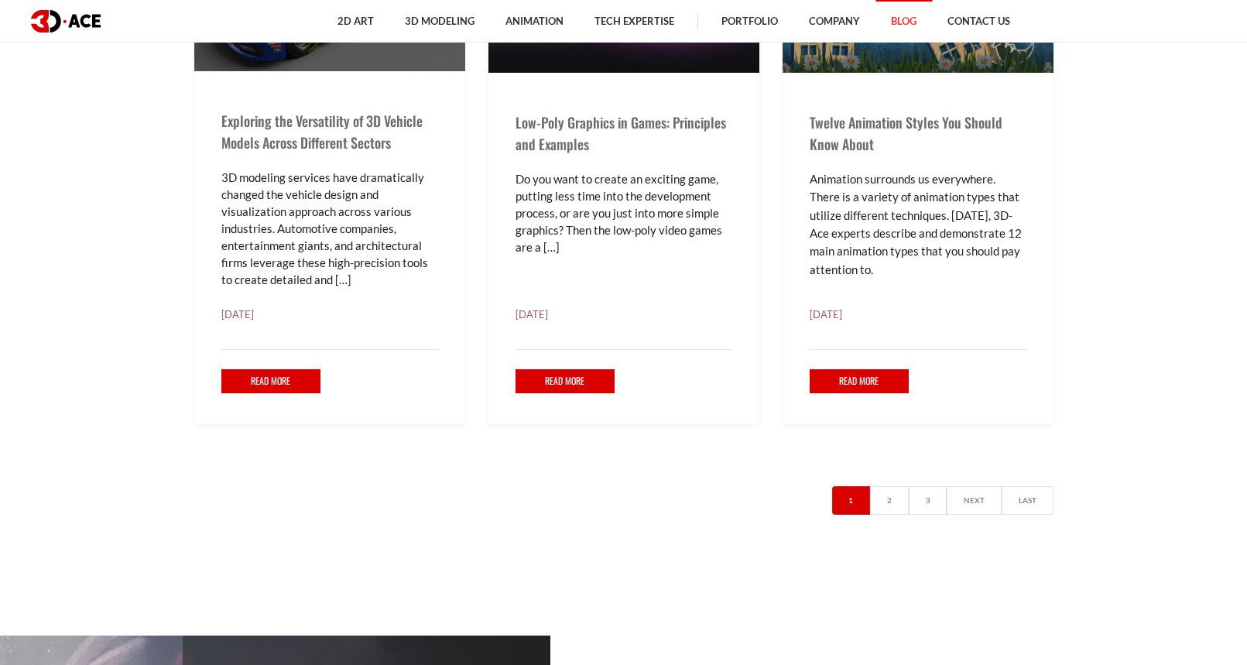
scroll to position [2941, 0]
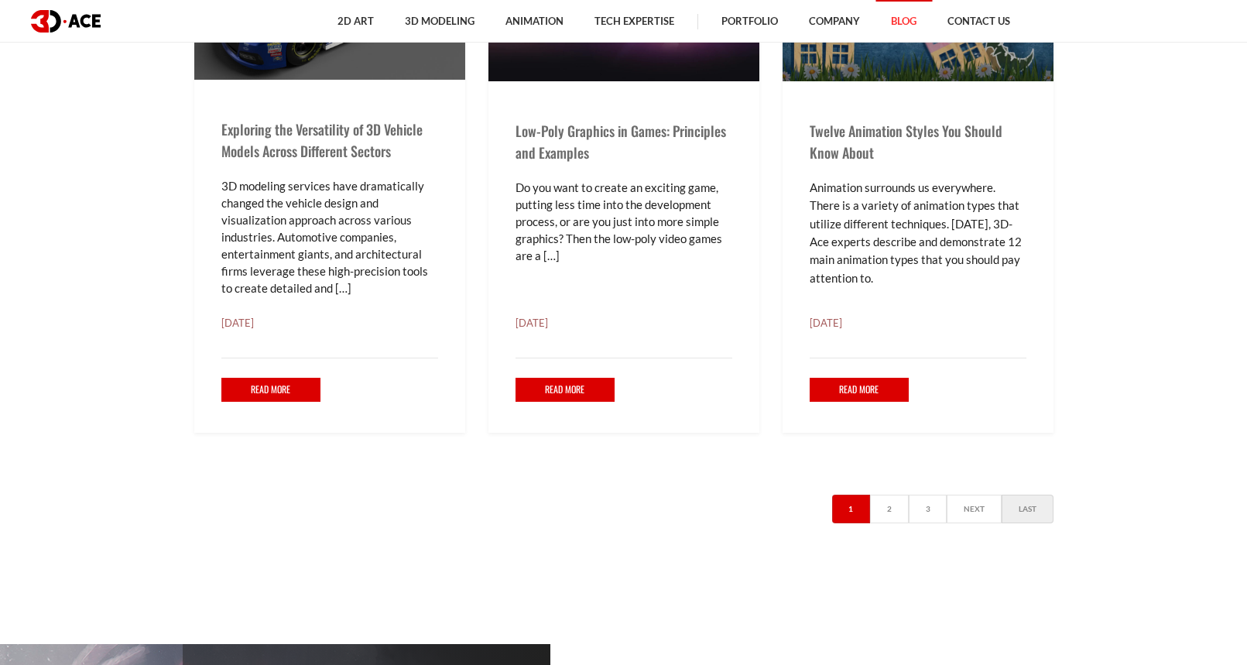
click at [1037, 508] on link "Last" at bounding box center [1028, 509] width 52 height 29
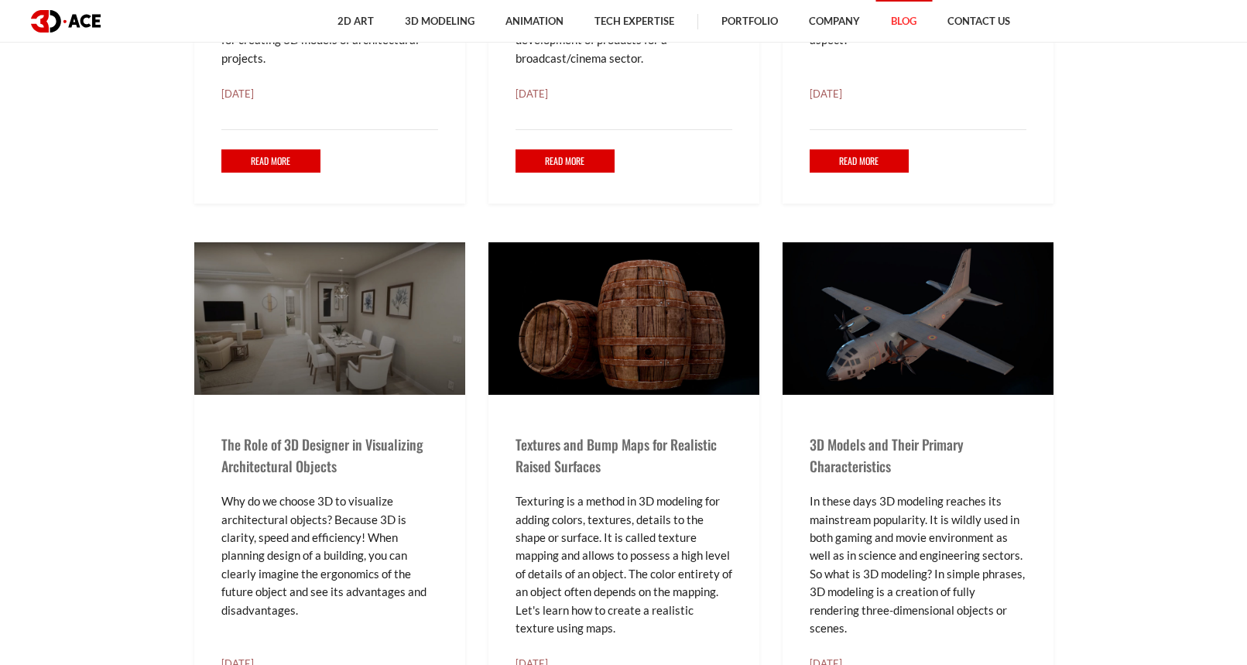
scroll to position [1625, 0]
